Goal: Transaction & Acquisition: Purchase product/service

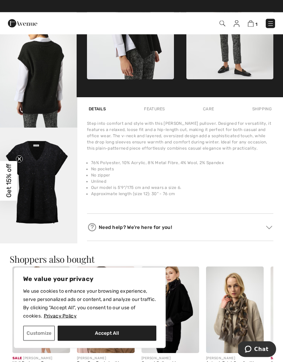
scroll to position [353, 0]
click at [208, 109] on div "Care" at bounding box center [208, 109] width 14 height 12
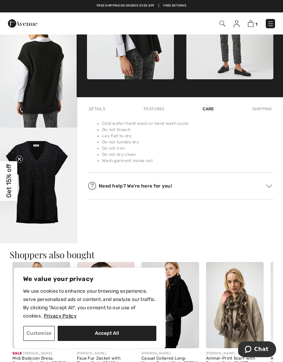
click at [151, 107] on div "Features" at bounding box center [154, 109] width 24 height 12
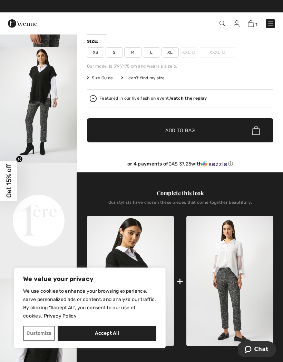
scroll to position [85, 0]
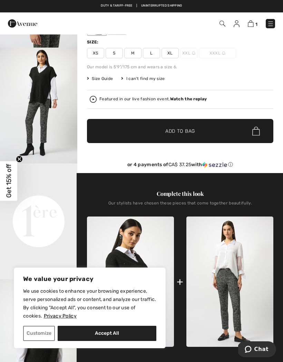
click at [252, 25] on img at bounding box center [251, 23] width 6 height 7
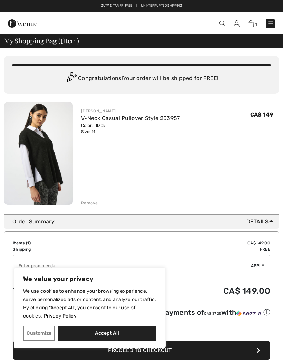
click at [134, 182] on div "JOSEPH RIBKOFF V-Neck Casual Pullover Style 253957 Color: Black Size: M Final S…" at bounding box center [180, 154] width 198 height 104
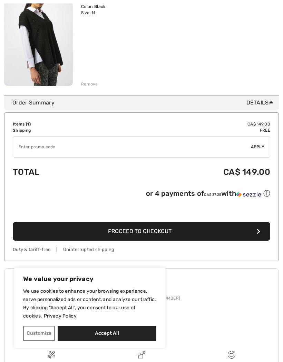
scroll to position [134, 0]
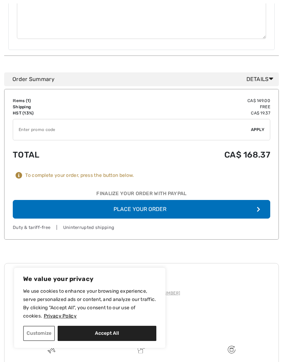
scroll to position [319, 0]
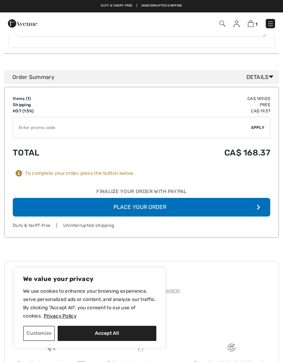
click at [151, 198] on button "Place Your Order" at bounding box center [141, 207] width 257 height 19
